Goal: Find specific page/section: Find specific page/section

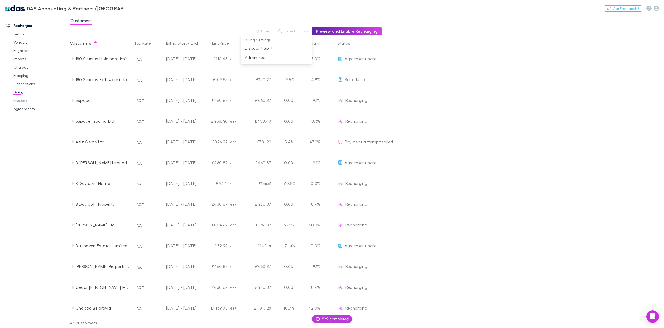
click at [125, 6] on div at bounding box center [332, 164] width 664 height 328
click at [134, 9] on button "Switch company" at bounding box center [151, 8] width 34 height 6
type input "****"
click at [163, 31] on p "[PERSON_NAME] (Vic) Pty Ltd" at bounding box center [154, 31] width 57 height 6
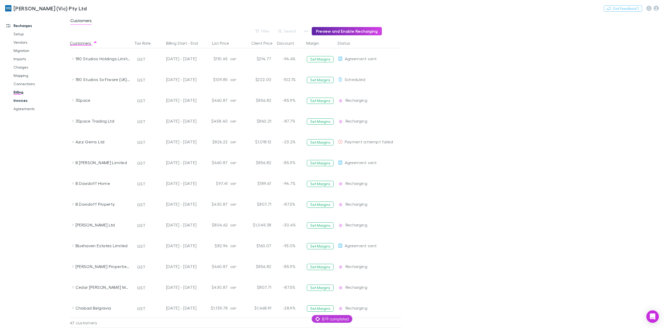
click at [28, 102] on link "Invoices" at bounding box center [40, 100] width 64 height 8
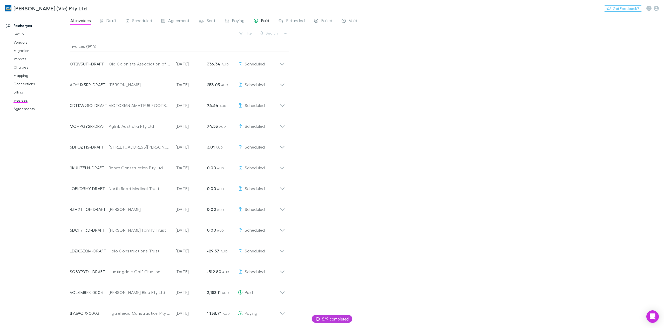
click at [262, 21] on span "Paid" at bounding box center [265, 21] width 8 height 7
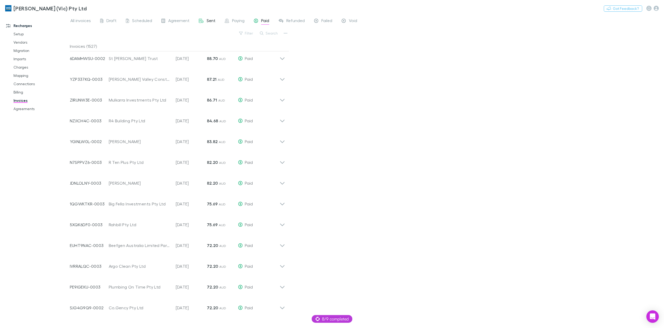
click at [202, 22] on icon at bounding box center [201, 21] width 5 height 5
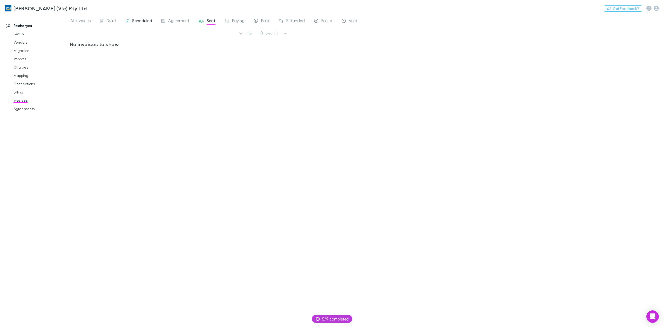
click at [147, 21] on span "Scheduled" at bounding box center [142, 21] width 20 height 7
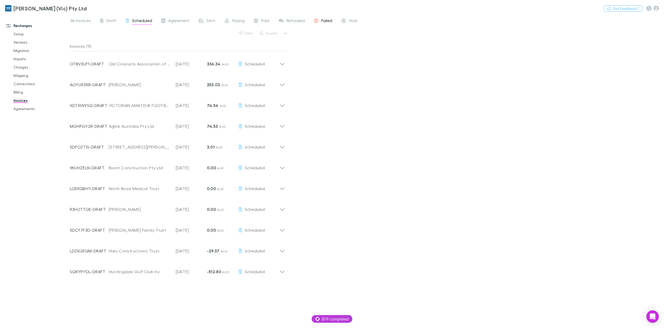
click at [322, 22] on span "Failed" at bounding box center [326, 21] width 11 height 7
